Goal: Check status: Check status

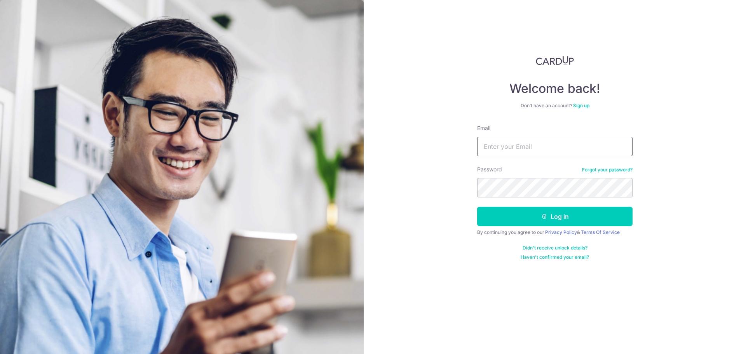
click at [517, 144] on input "Email" at bounding box center [555, 146] width 156 height 19
type input "[EMAIL_ADDRESS][DOMAIN_NAME]"
click at [570, 223] on button "Log in" at bounding box center [555, 216] width 156 height 19
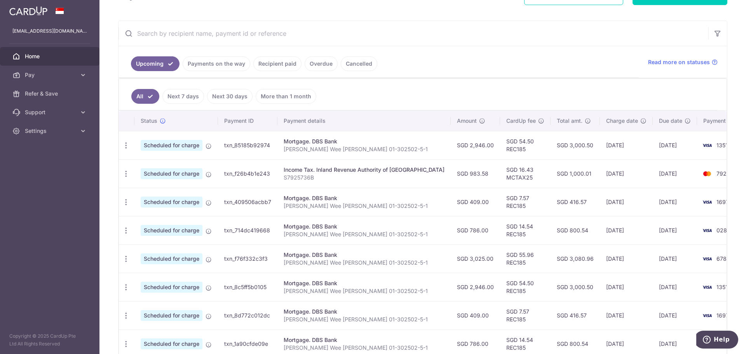
scroll to position [78, 0]
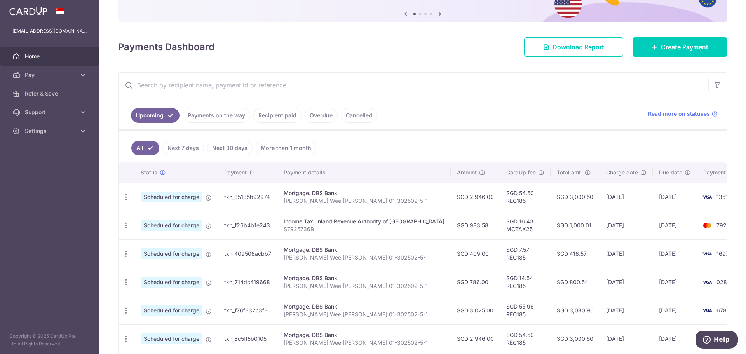
click at [214, 117] on link "Payments on the way" at bounding box center [217, 115] width 68 height 15
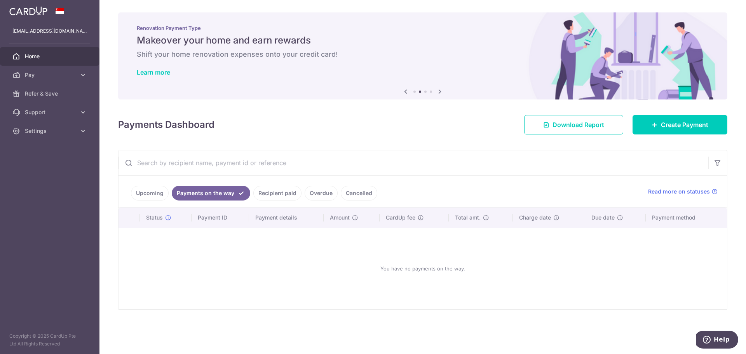
click at [264, 196] on link "Recipient paid" at bounding box center [277, 193] width 48 height 15
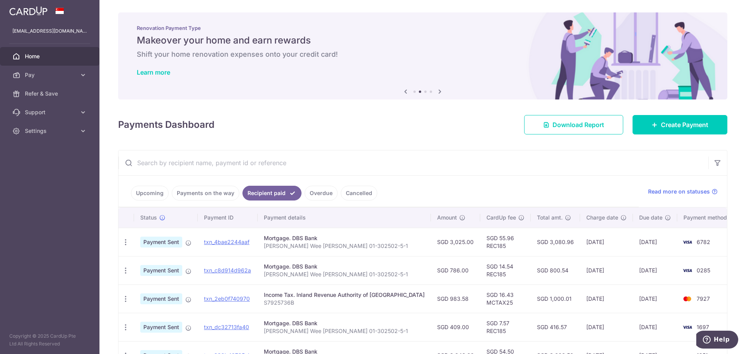
scroll to position [117, 0]
